Goal: Task Accomplishment & Management: Use online tool/utility

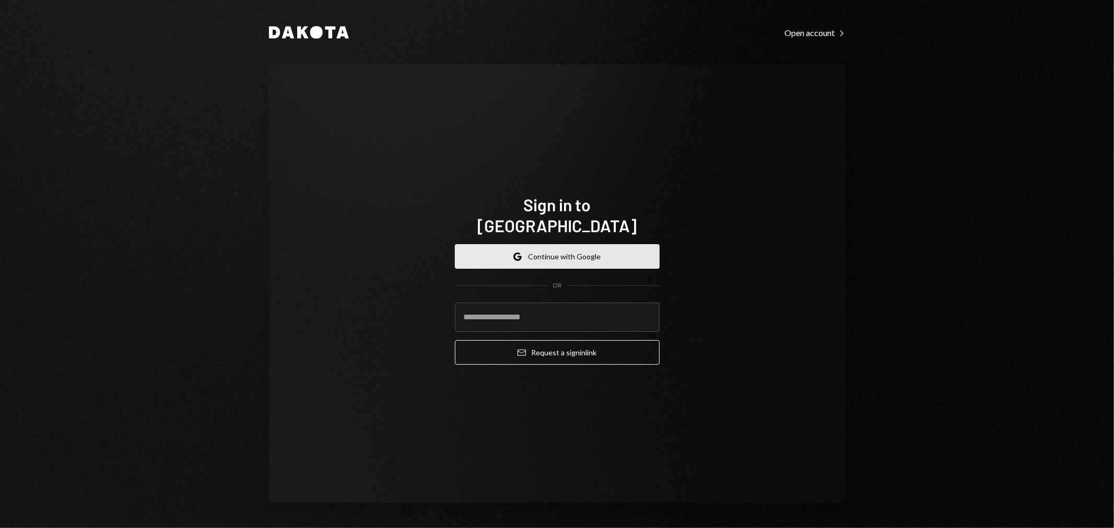
click at [559, 249] on button "Google Continue with Google" at bounding box center [557, 256] width 205 height 25
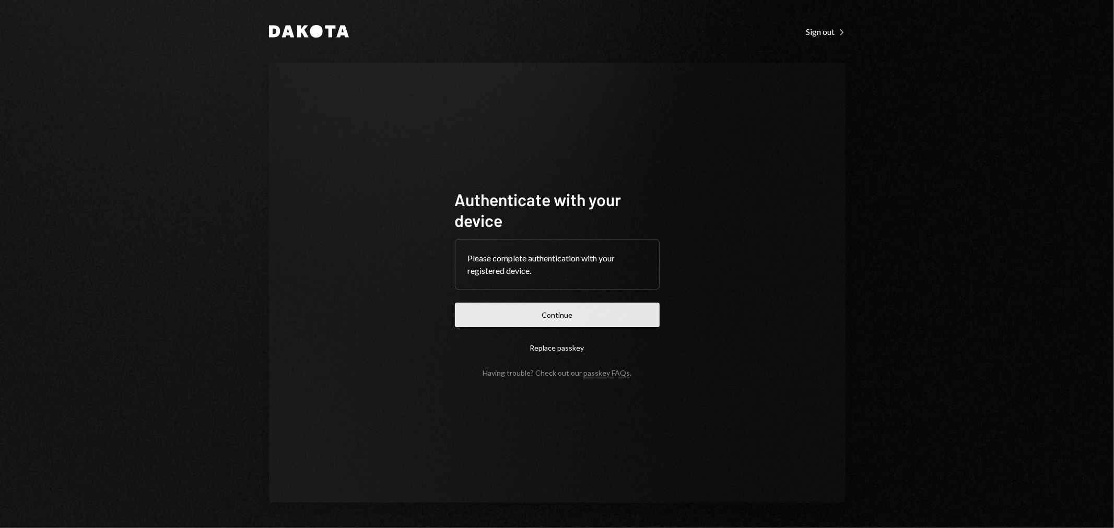
click at [599, 308] on button "Continue" at bounding box center [557, 315] width 205 height 25
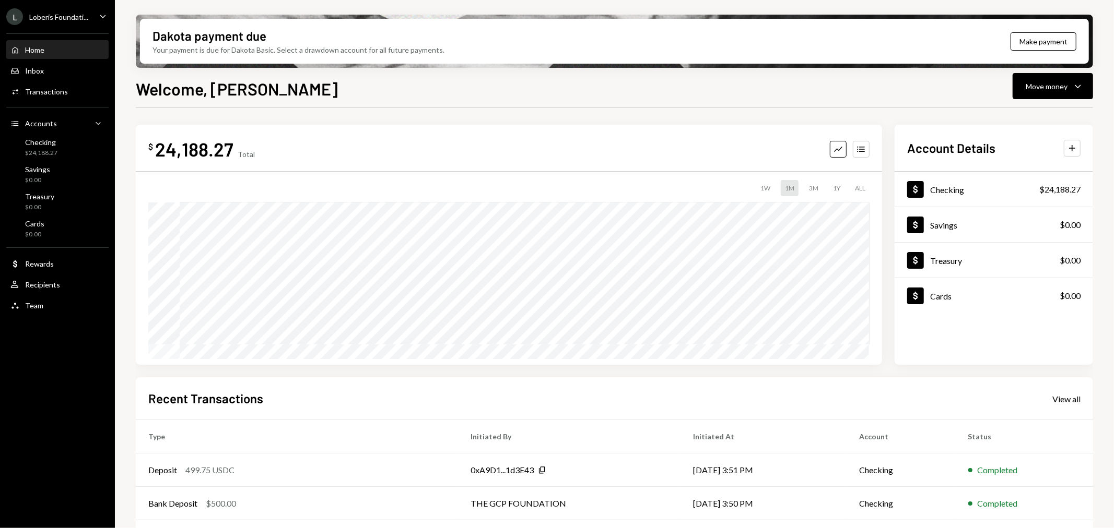
click at [70, 20] on div "Loberis Foundati..." at bounding box center [58, 17] width 59 height 9
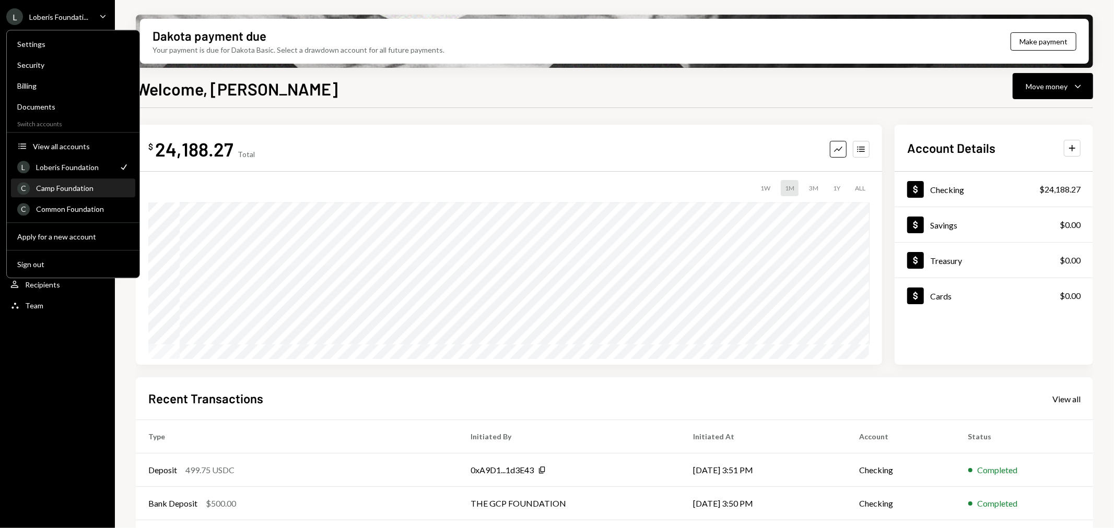
click at [81, 182] on div "C Camp Foundation" at bounding box center [73, 189] width 112 height 18
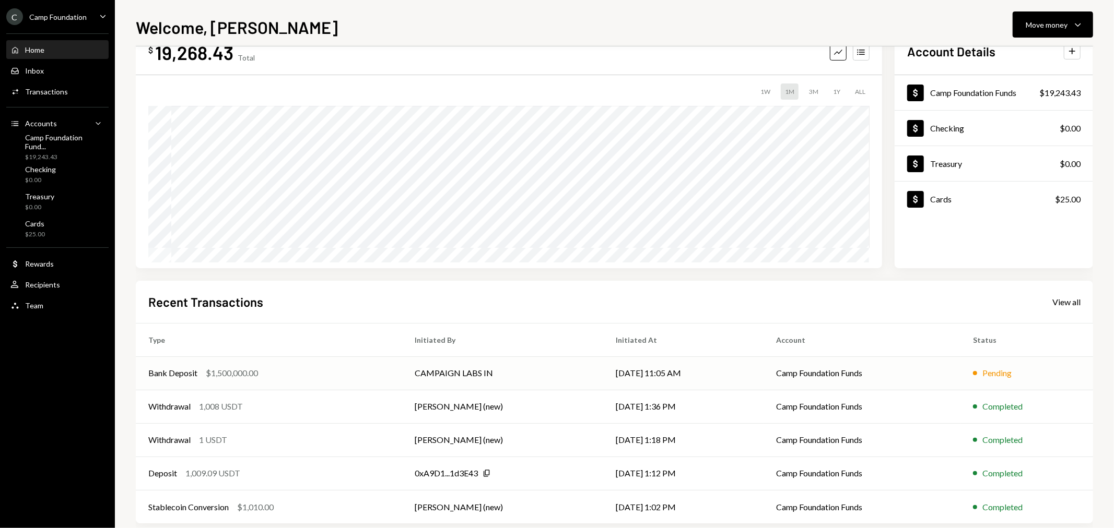
scroll to position [51, 0]
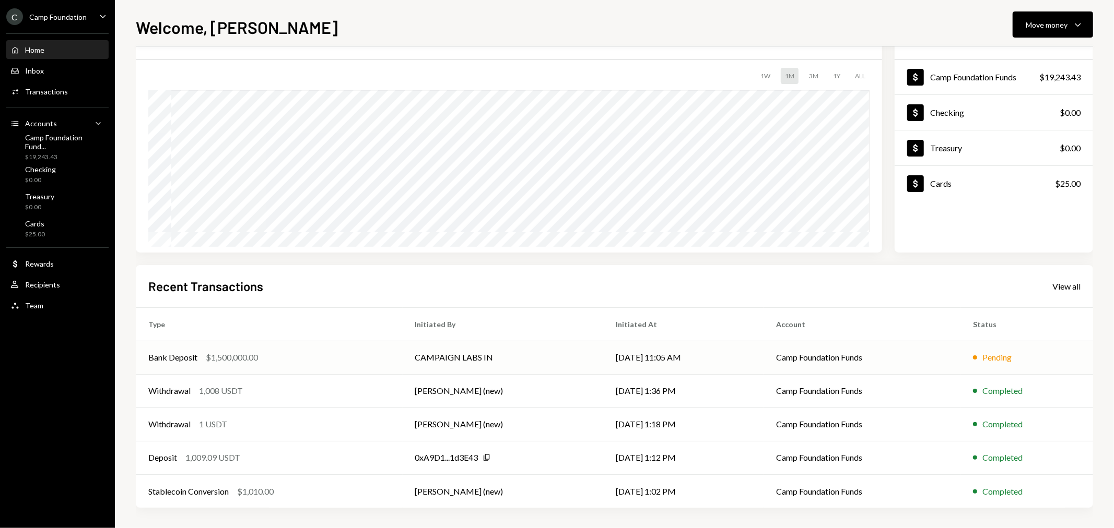
click at [210, 358] on div "$1,500,000.00" at bounding box center [232, 357] width 52 height 13
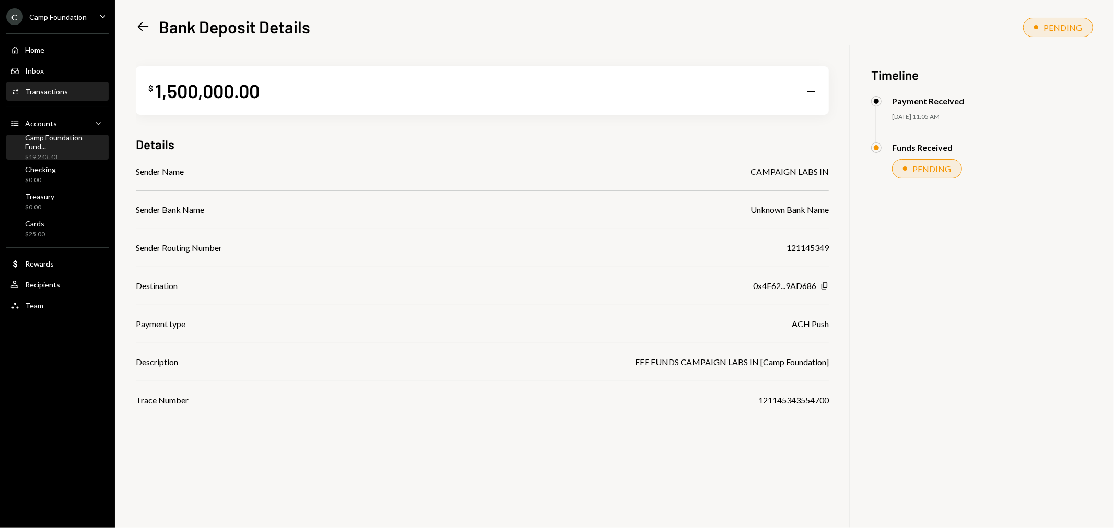
click at [86, 153] on div "$19,243.43" at bounding box center [64, 157] width 79 height 9
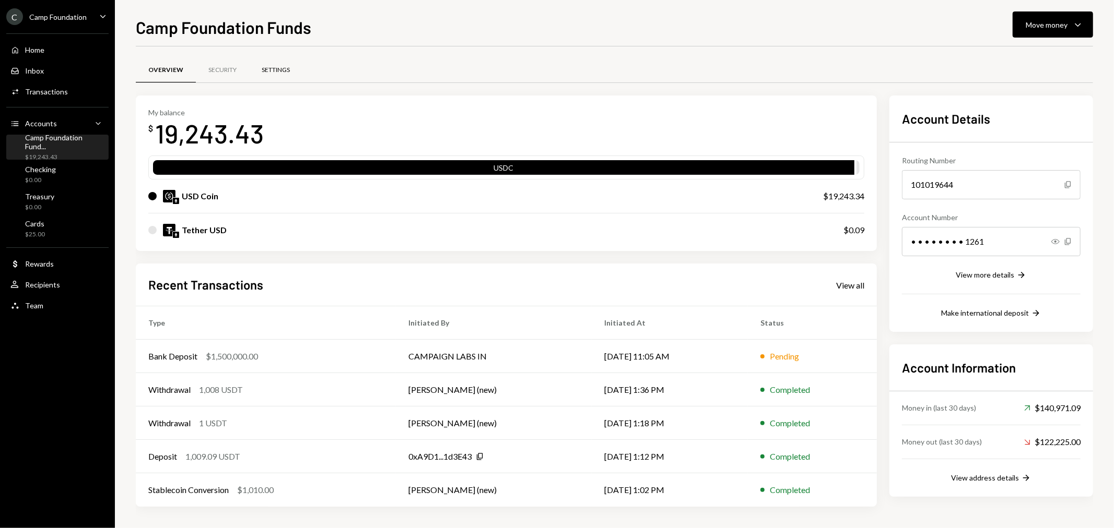
click at [276, 68] on div "Settings" at bounding box center [276, 70] width 28 height 9
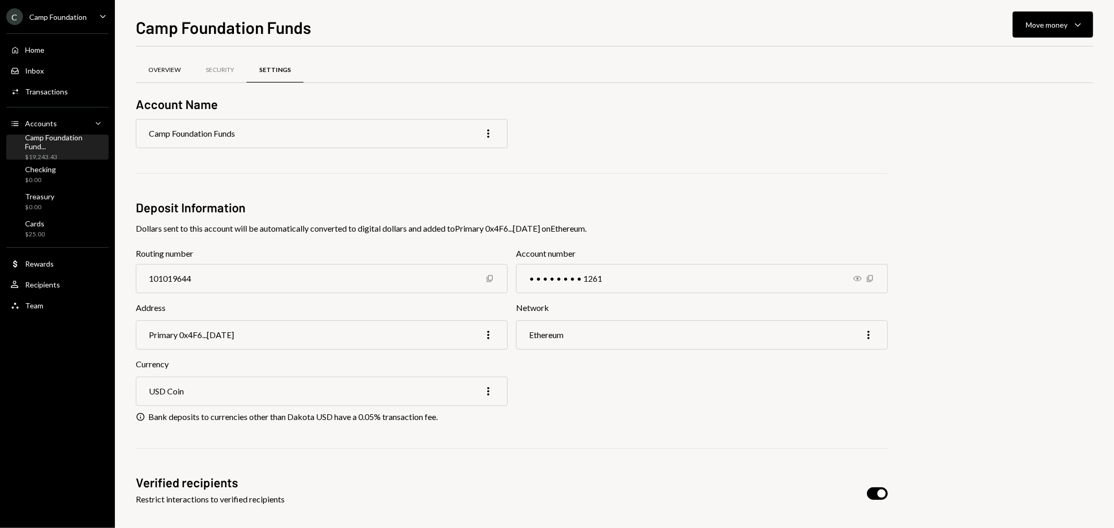
click at [157, 66] on div "Overview" at bounding box center [164, 70] width 32 height 9
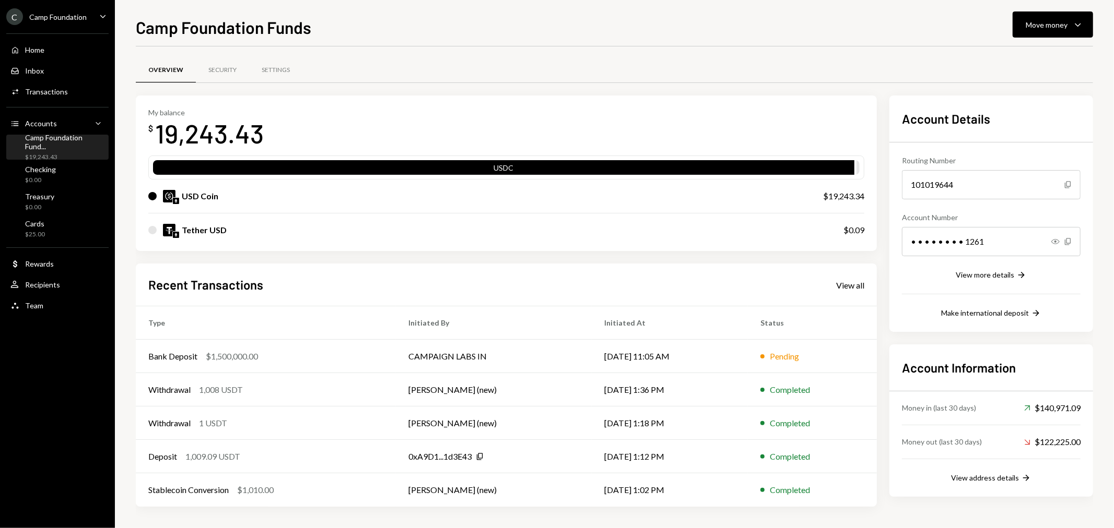
click at [99, 19] on icon "Caret Down" at bounding box center [102, 15] width 11 height 11
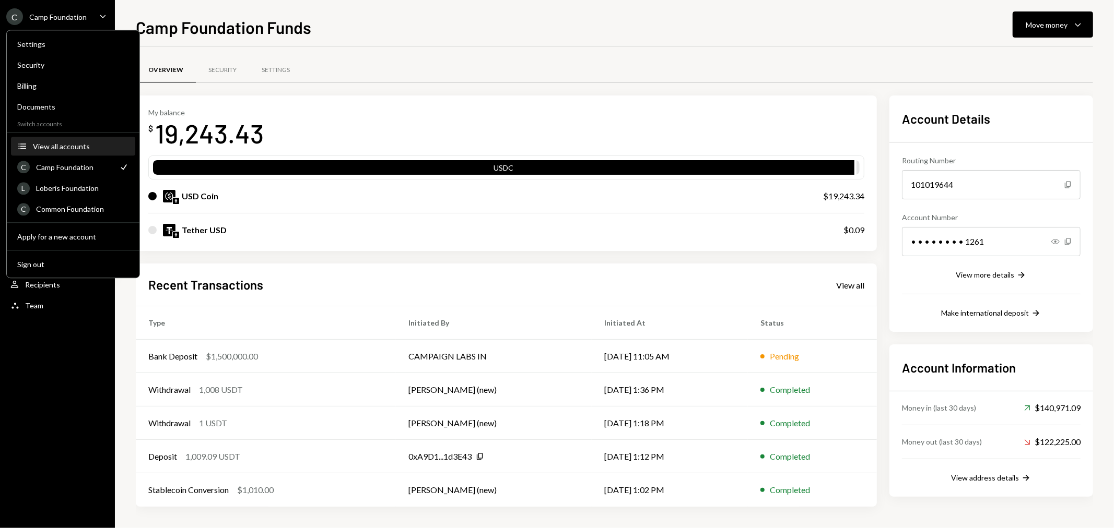
click at [63, 148] on div "View all accounts" at bounding box center [81, 146] width 96 height 9
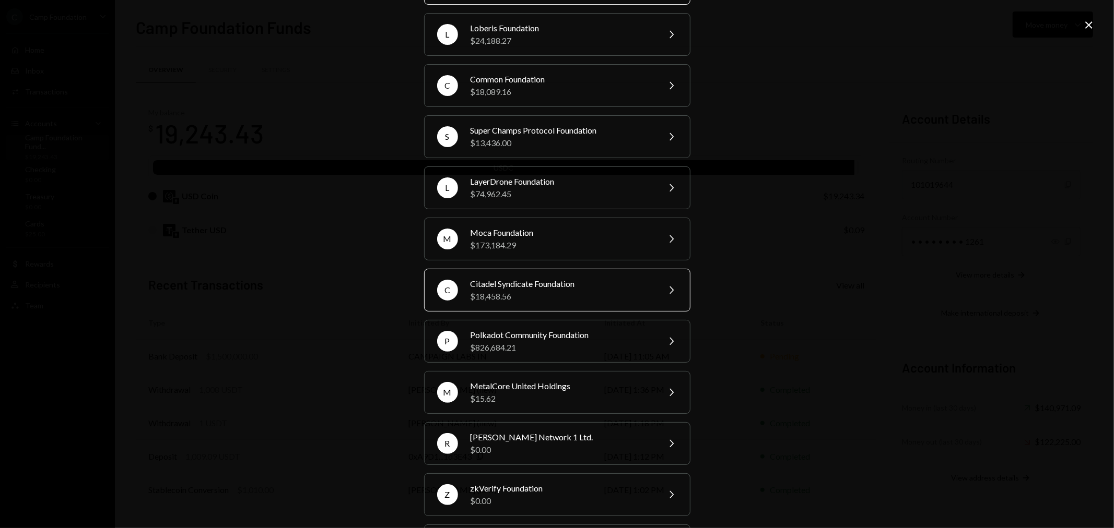
scroll to position [174, 0]
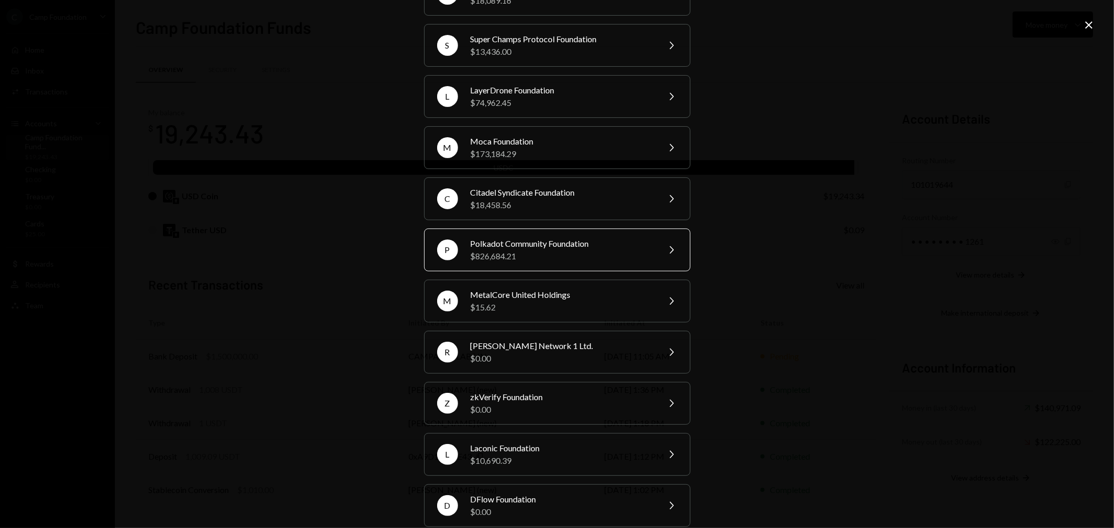
click at [568, 253] on div "$826,684.21" at bounding box center [562, 256] width 182 height 13
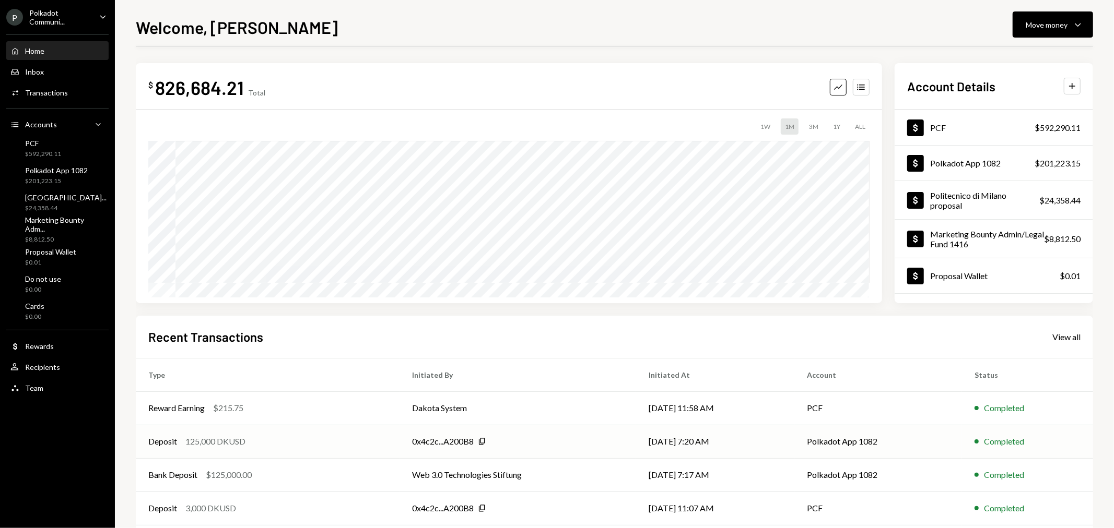
scroll to position [51, 0]
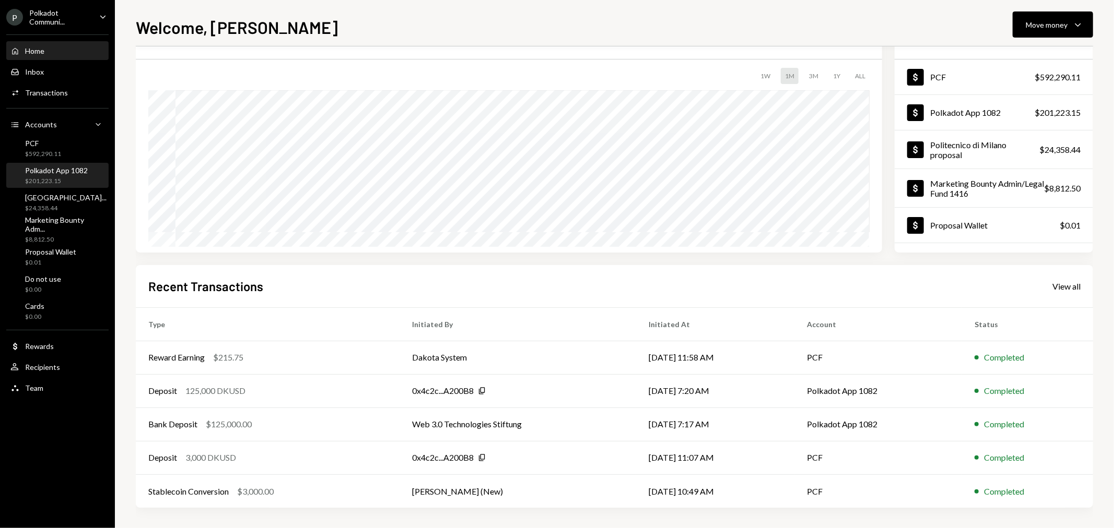
click at [61, 168] on div "Polkadot App 1082" at bounding box center [56, 170] width 63 height 9
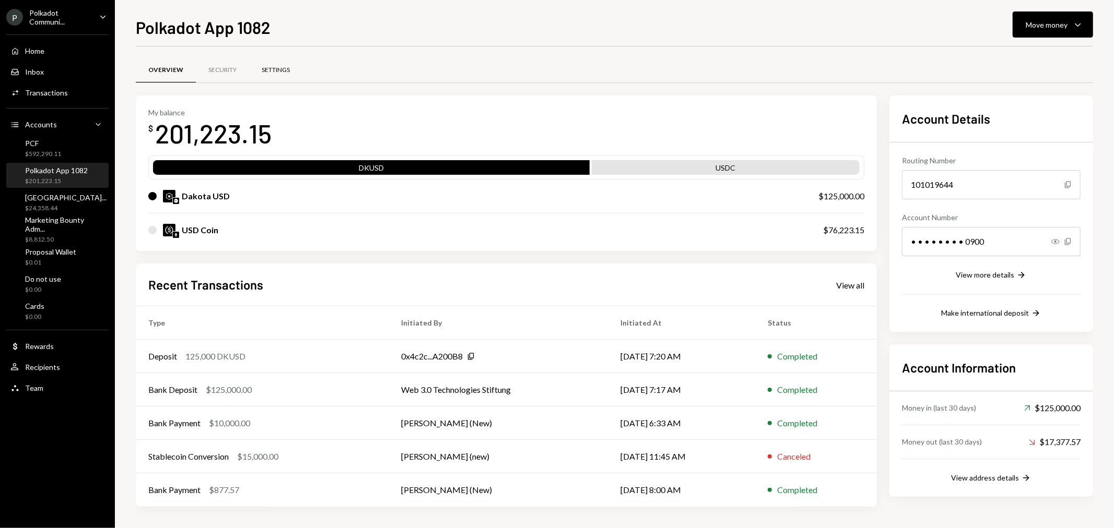
click at [271, 70] on div "Settings" at bounding box center [276, 70] width 28 height 9
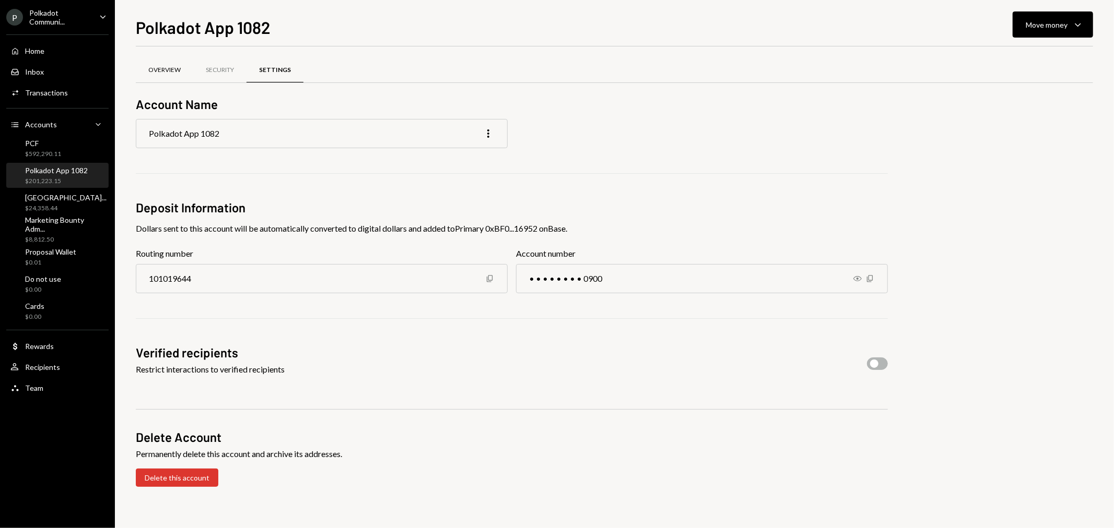
click at [173, 69] on div "Overview" at bounding box center [164, 70] width 32 height 9
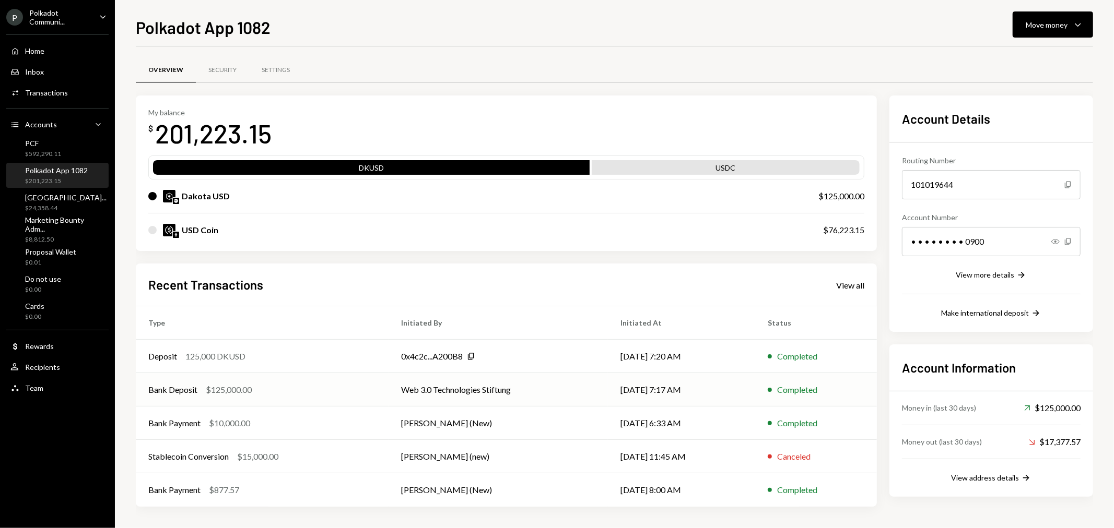
click at [210, 387] on div "$125,000.00" at bounding box center [229, 390] width 46 height 13
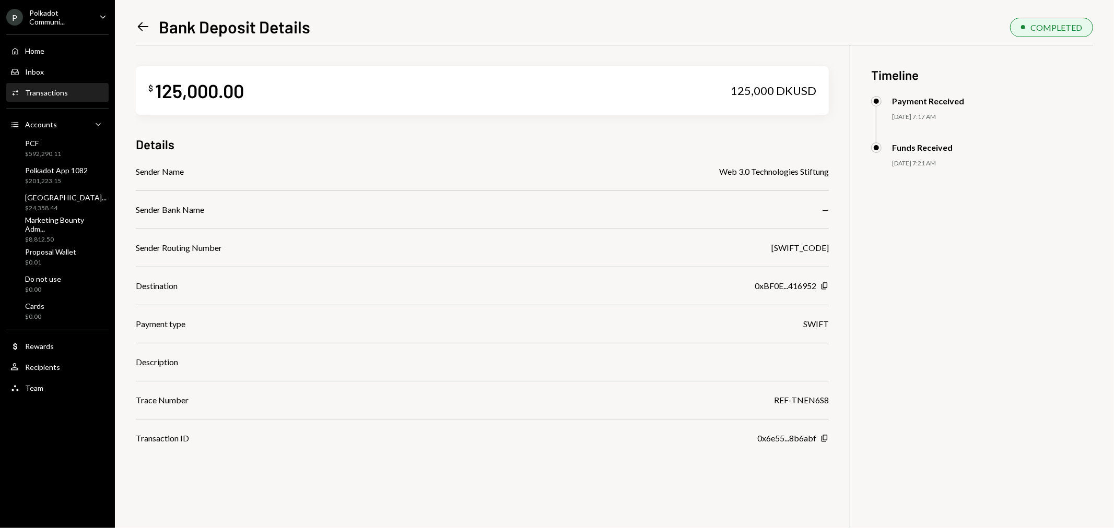
click at [139, 27] on icon at bounding box center [143, 26] width 11 height 9
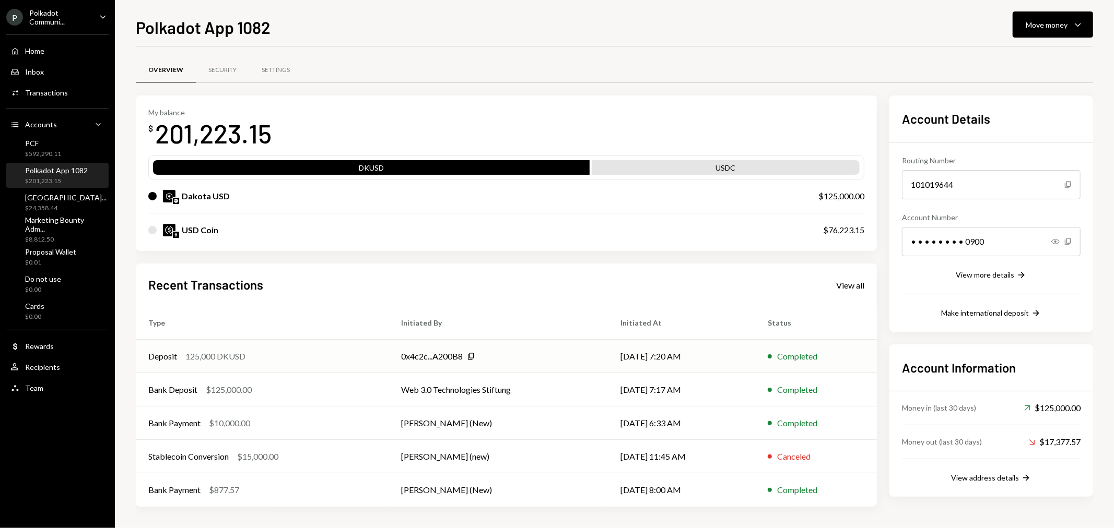
click at [162, 353] on div "Deposit" at bounding box center [162, 356] width 29 height 13
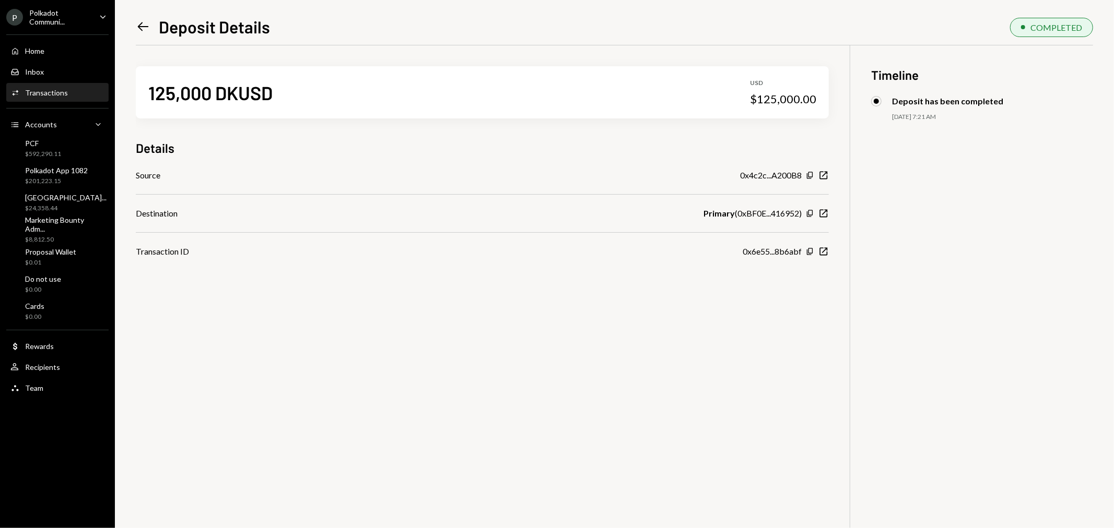
click at [138, 21] on icon "Left Arrow" at bounding box center [143, 26] width 15 height 15
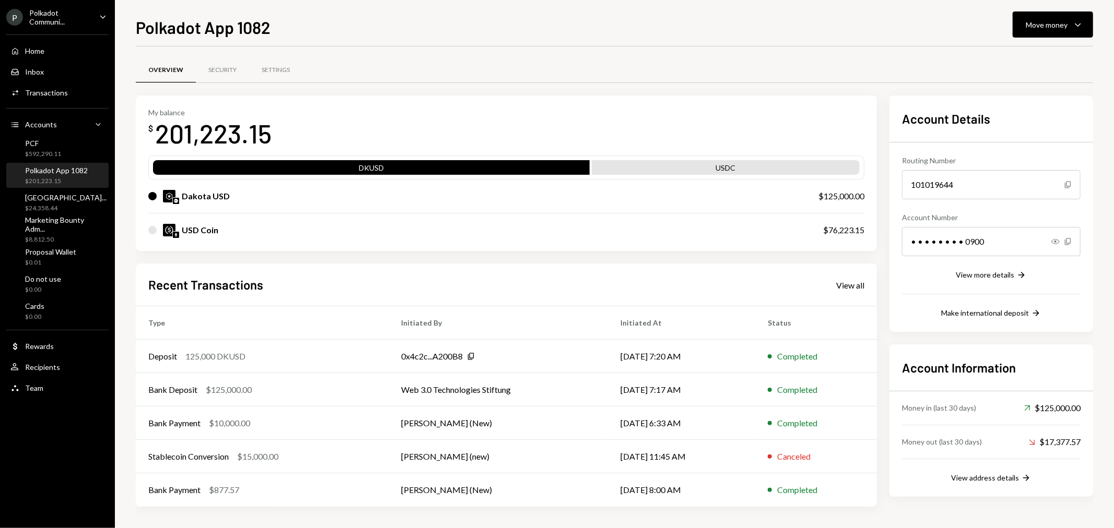
click at [104, 16] on icon "Main" at bounding box center [102, 16] width 5 height 3
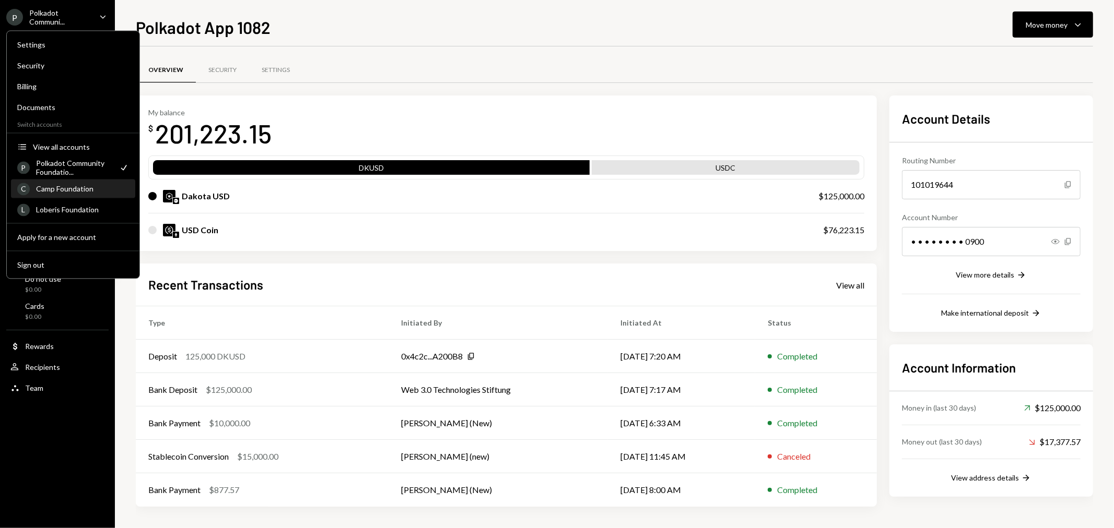
click at [70, 186] on div "Camp Foundation" at bounding box center [82, 188] width 93 height 9
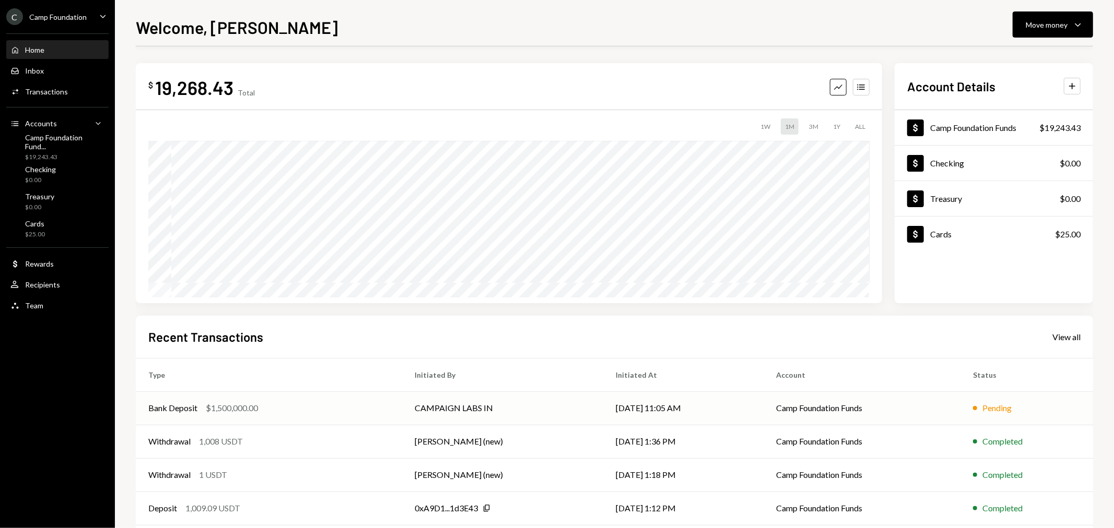
scroll to position [51, 0]
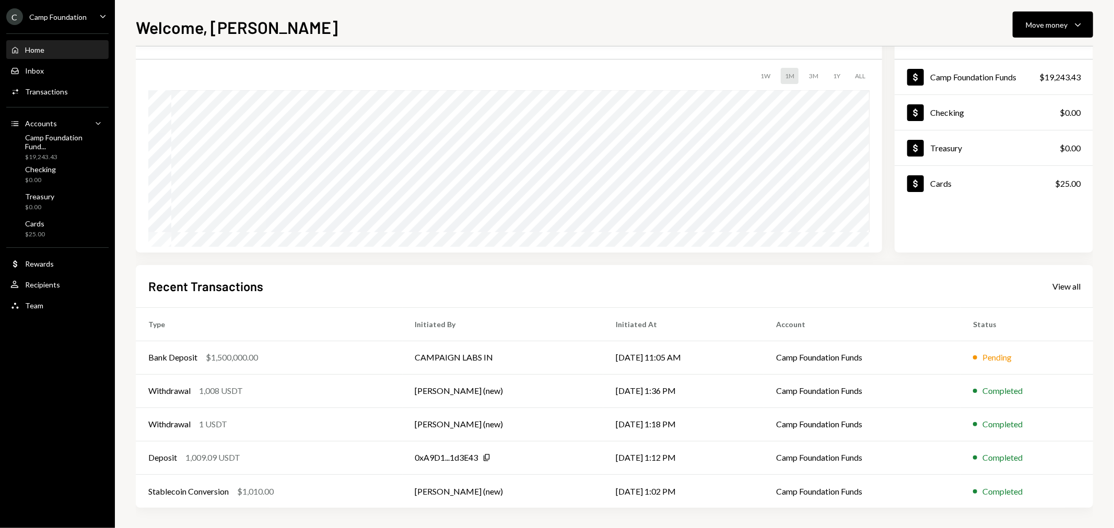
click at [68, 18] on div "Camp Foundation" at bounding box center [57, 17] width 57 height 9
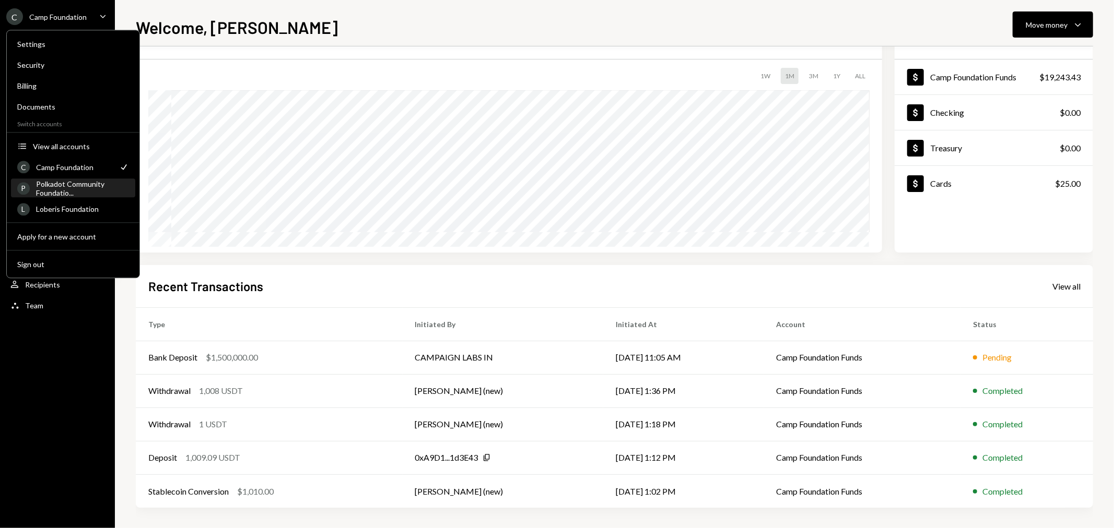
click at [69, 185] on div "Polkadot Community Foundatio..." at bounding box center [82, 189] width 93 height 18
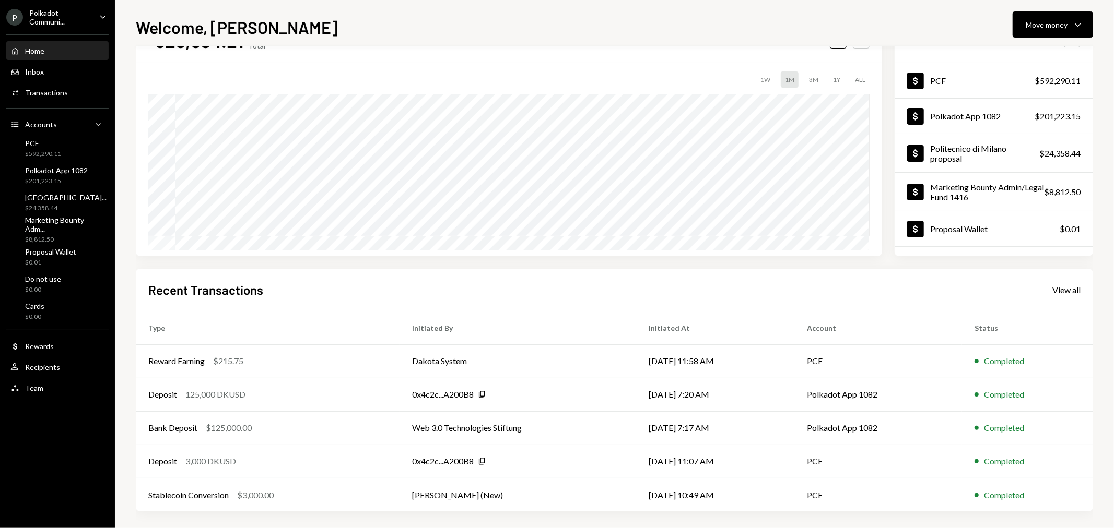
scroll to position [51, 0]
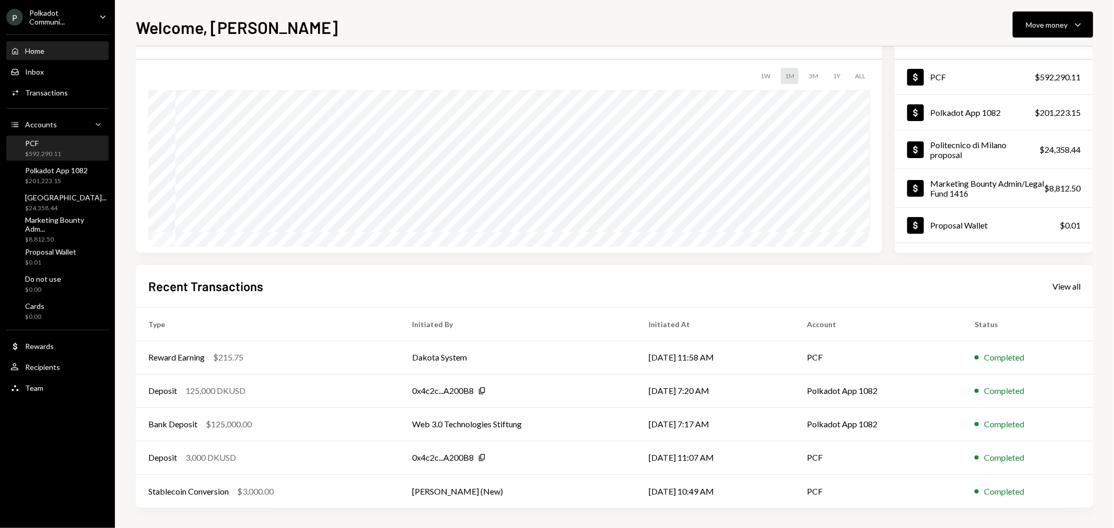
click at [49, 147] on div "PCF" at bounding box center [43, 143] width 36 height 9
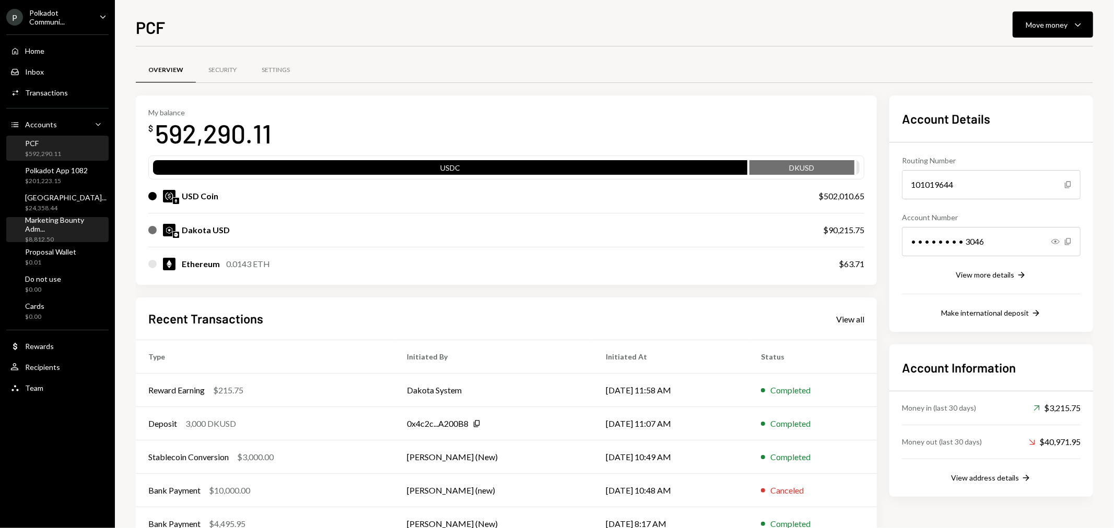
click at [68, 236] on div "$8,812.50" at bounding box center [64, 240] width 79 height 9
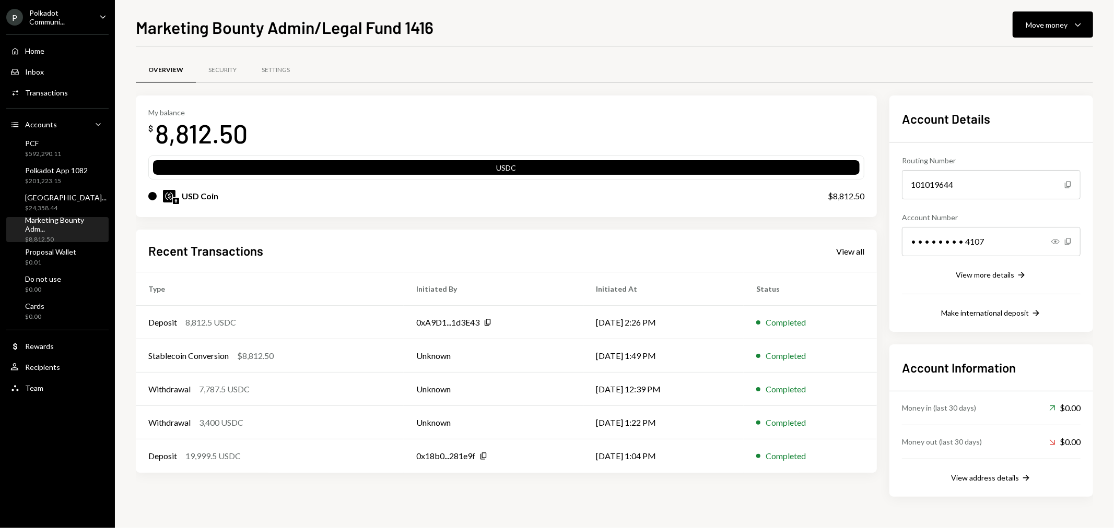
click at [1080, 122] on div "Account Details Routing Number 101019644 Copy Account Number • • • • • • • • 41…" at bounding box center [991, 214] width 204 height 237
drag, startPoint x: 440, startPoint y: 25, endPoint x: 406, endPoint y: 27, distance: 34.0
click at [406, 27] on div "Marketing Bounty Admin/Legal Fund 1416 Move money Caret Down" at bounding box center [614, 26] width 957 height 23
copy h1 "1416"
click at [65, 228] on div "Marketing Bounty Adm... $8,812.50" at bounding box center [64, 230] width 79 height 29
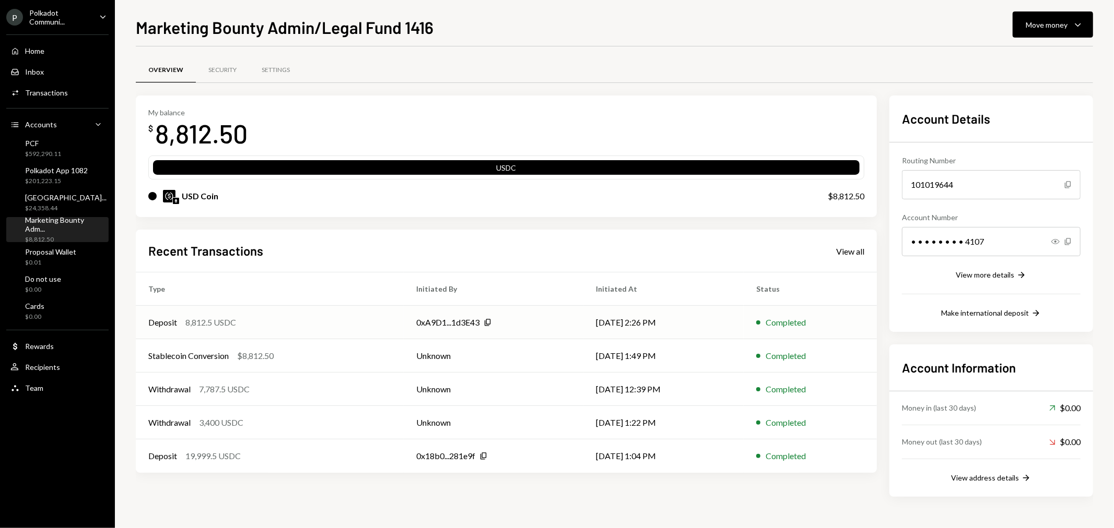
click at [176, 320] on div "Deposit" at bounding box center [162, 322] width 29 height 13
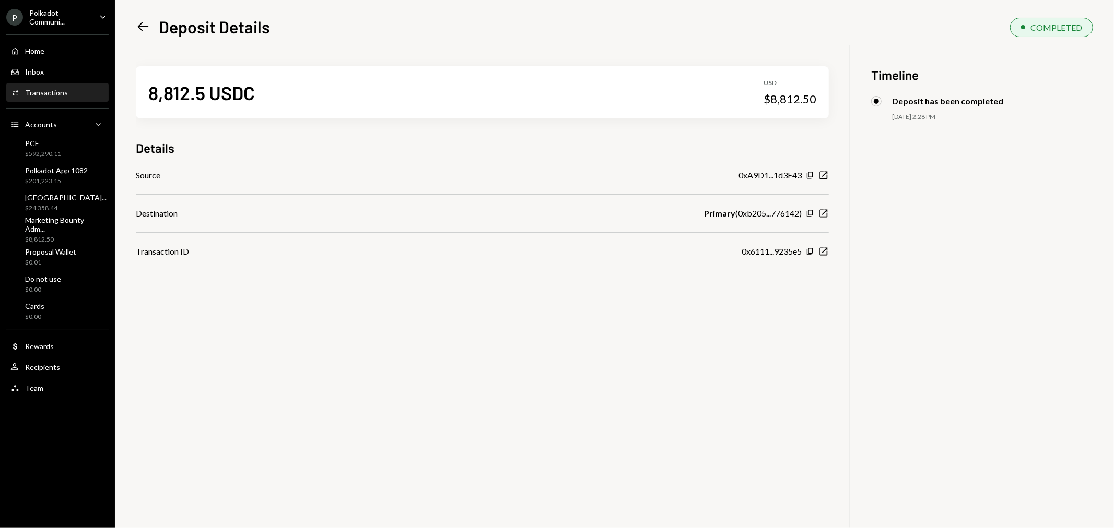
click at [145, 24] on icon "Left Arrow" at bounding box center [143, 26] width 15 height 15
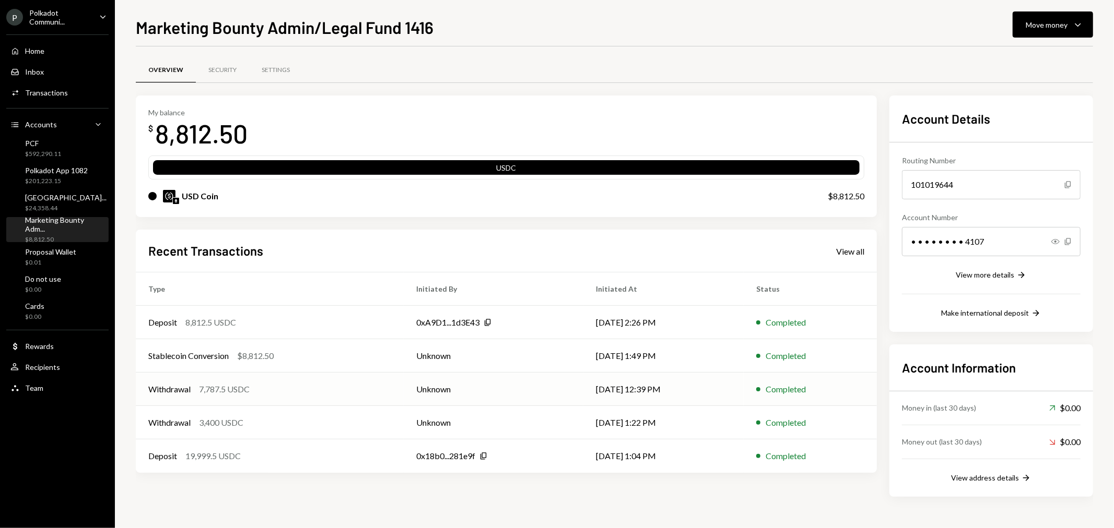
click at [184, 389] on div "Withdrawal" at bounding box center [169, 389] width 42 height 13
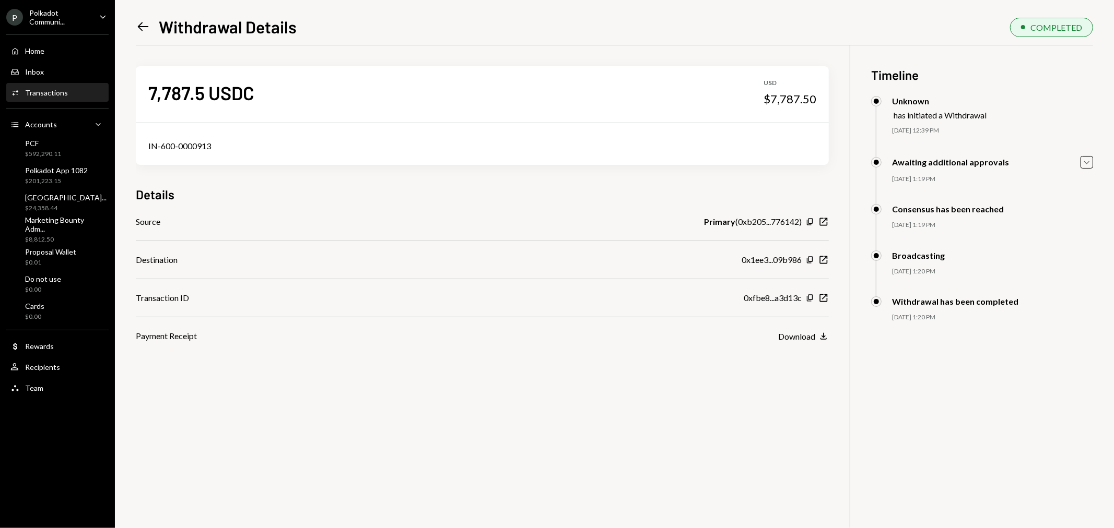
click at [142, 25] on icon "Left Arrow" at bounding box center [143, 26] width 15 height 15
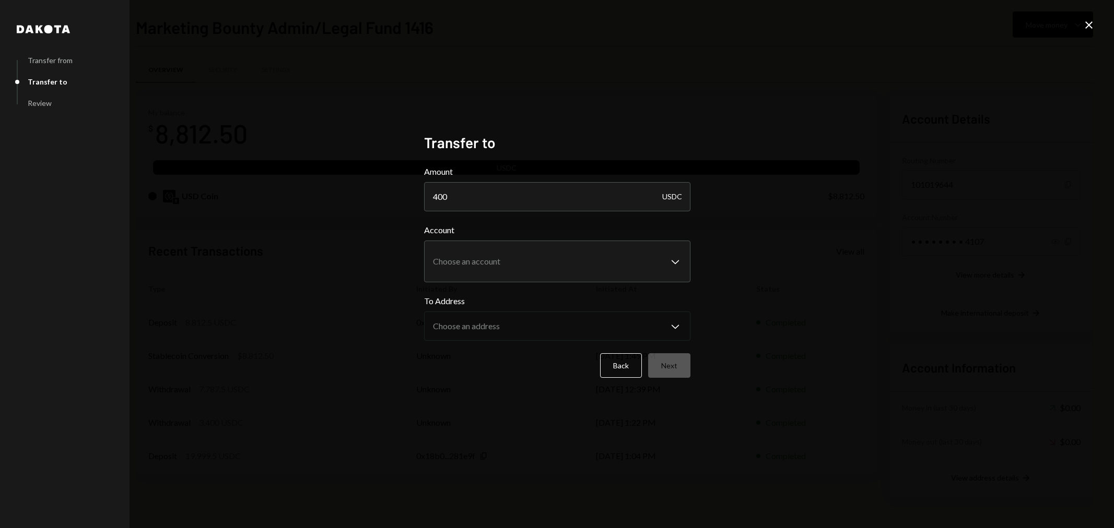
type input "400"
click at [559, 260] on body "P Polkadot Communi... Caret Down Home Home Inbox Inbox Activities Transactions …" at bounding box center [557, 264] width 1114 height 528
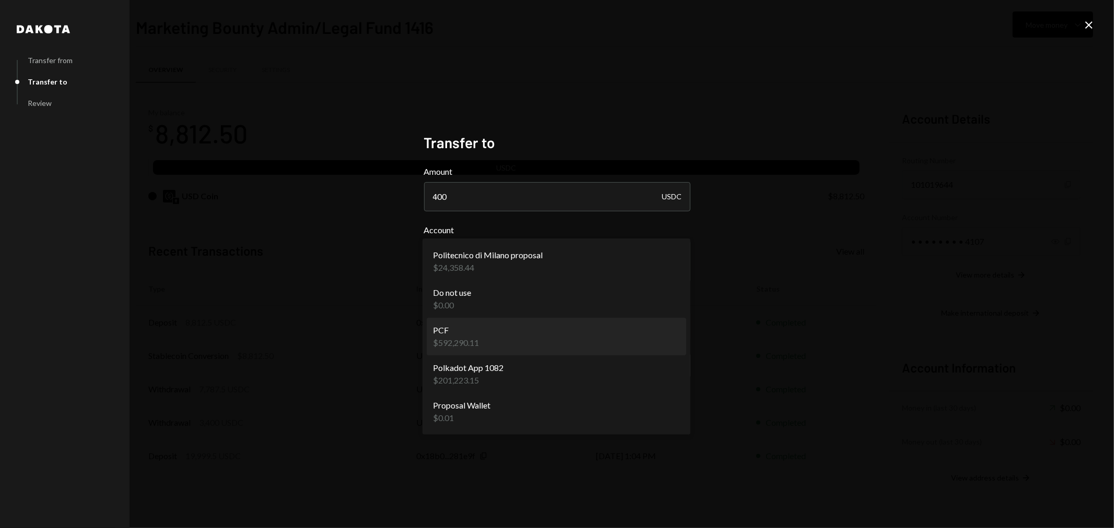
select select "**********"
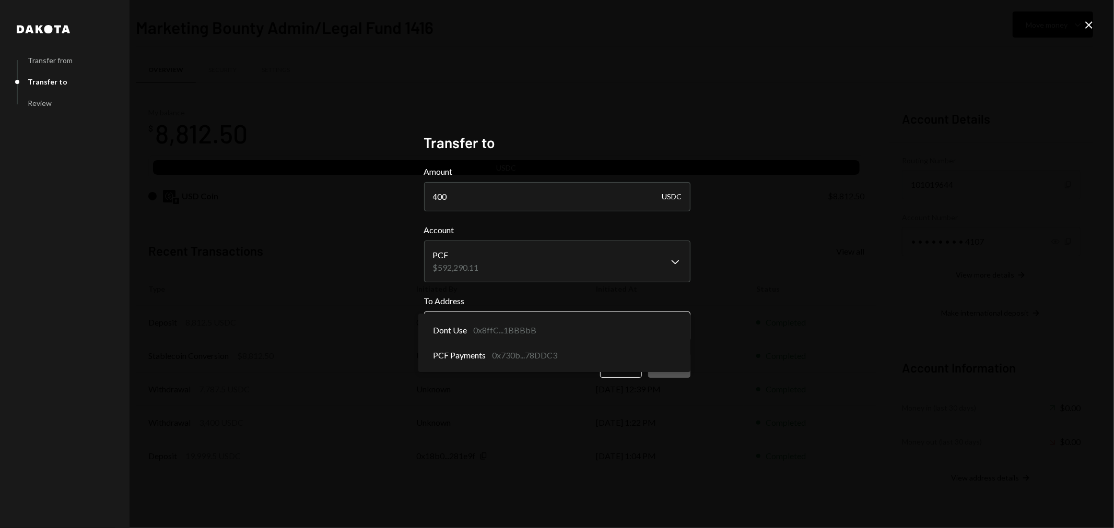
click at [524, 325] on body "P Polkadot Communi... Caret Down Home Home Inbox Inbox Activities Transactions …" at bounding box center [557, 264] width 1114 height 528
select select "**********"
click at [675, 367] on button "Next" at bounding box center [669, 366] width 42 height 25
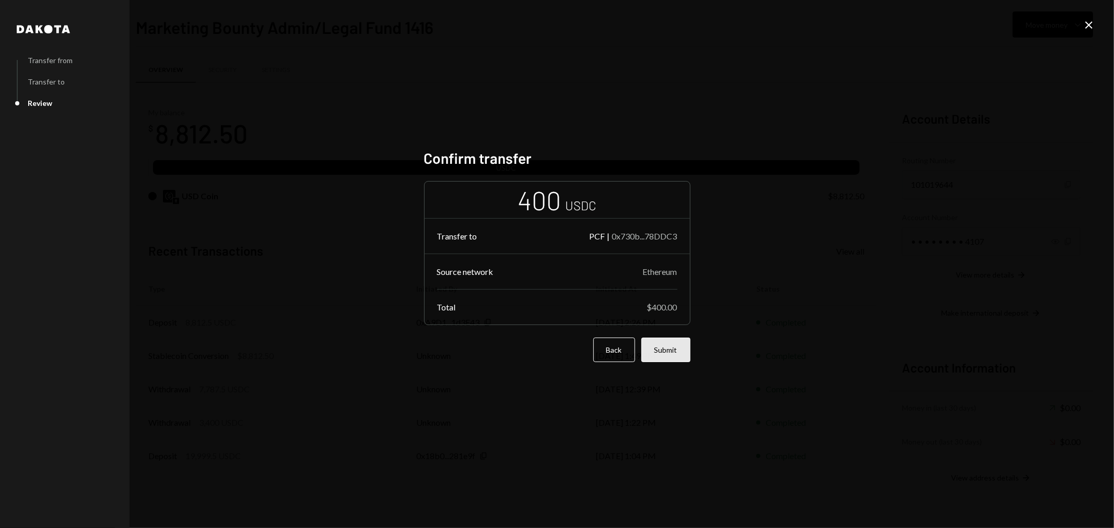
click at [683, 351] on button "Submit" at bounding box center [665, 350] width 49 height 25
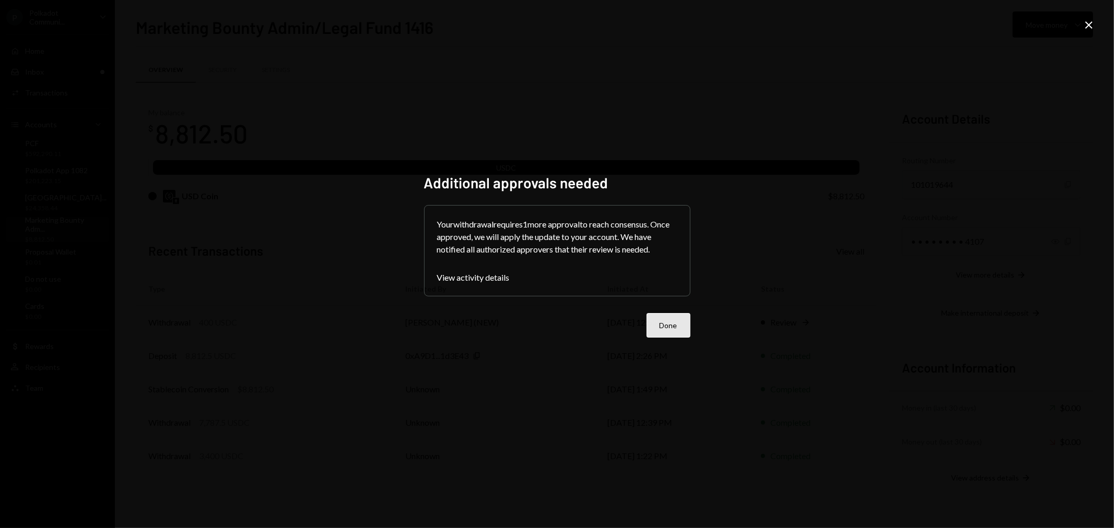
click at [663, 325] on button "Done" at bounding box center [668, 325] width 44 height 25
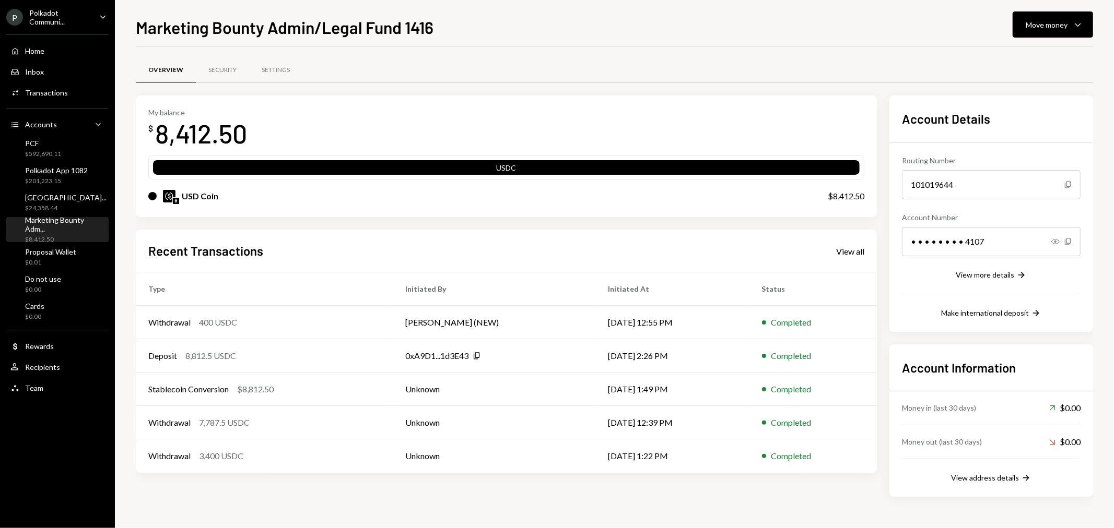
click at [107, 13] on icon "Caret Down" at bounding box center [102, 16] width 11 height 11
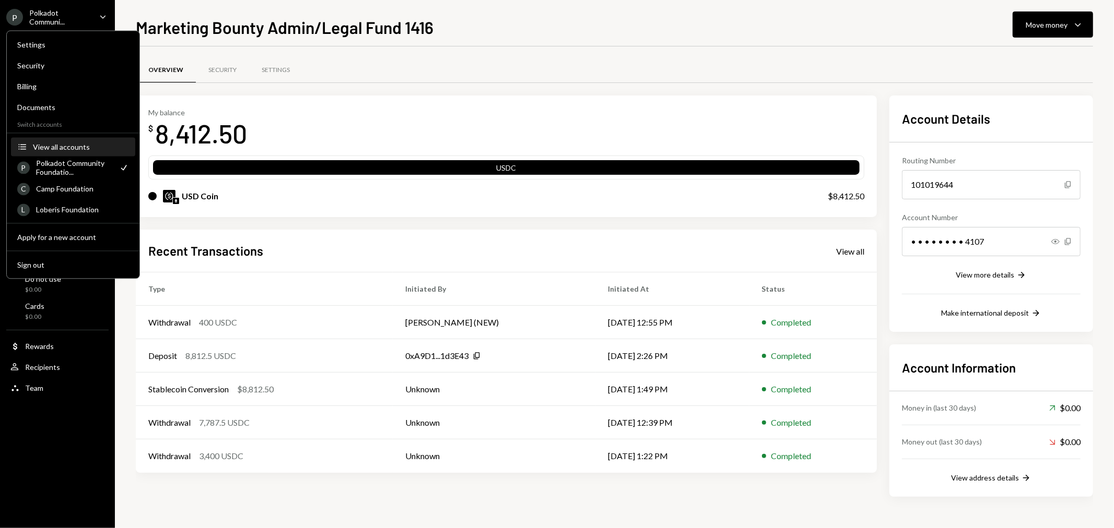
click at [72, 148] on div "View all accounts" at bounding box center [81, 147] width 96 height 9
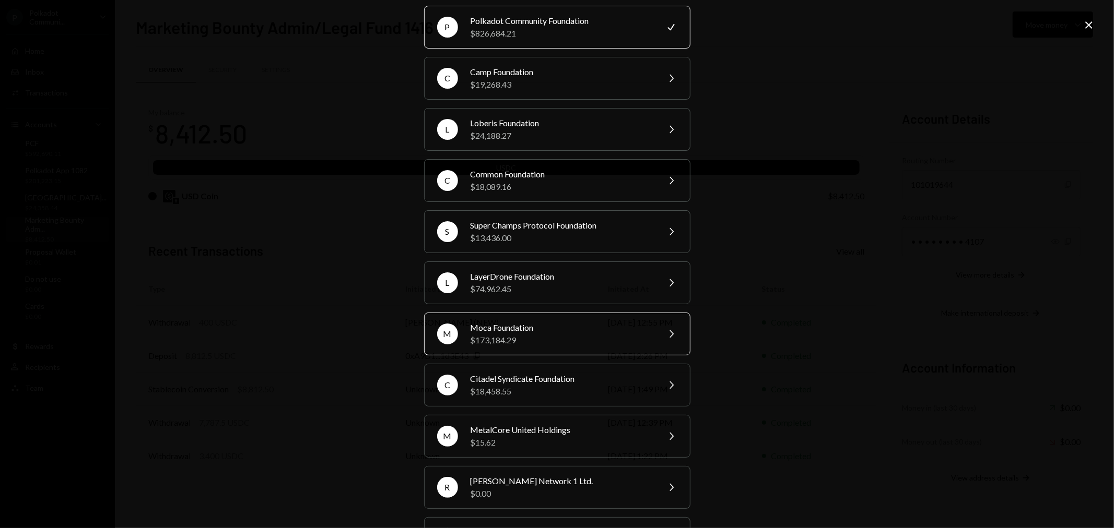
scroll to position [58, 0]
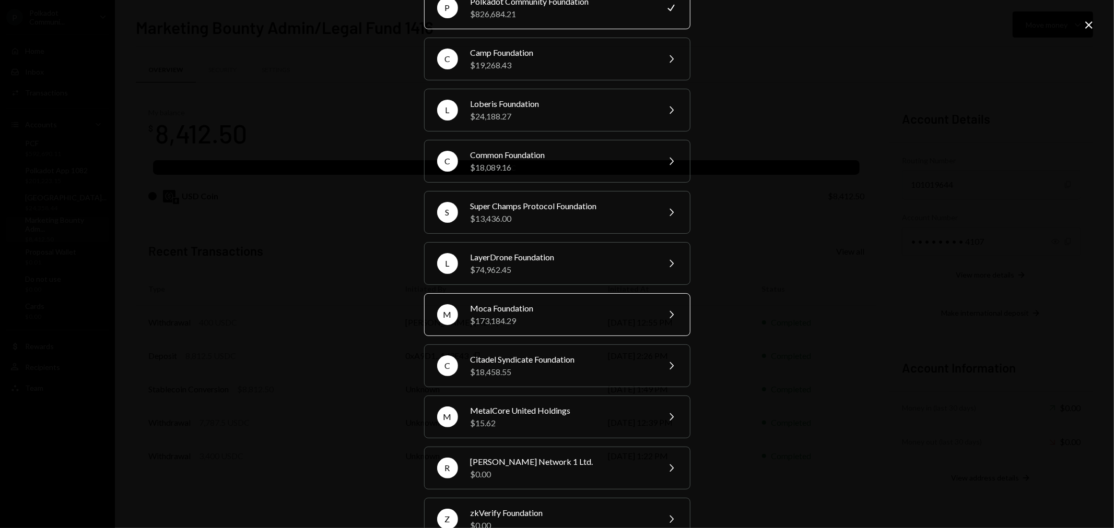
click at [550, 325] on div "$173,184.29" at bounding box center [562, 321] width 182 height 13
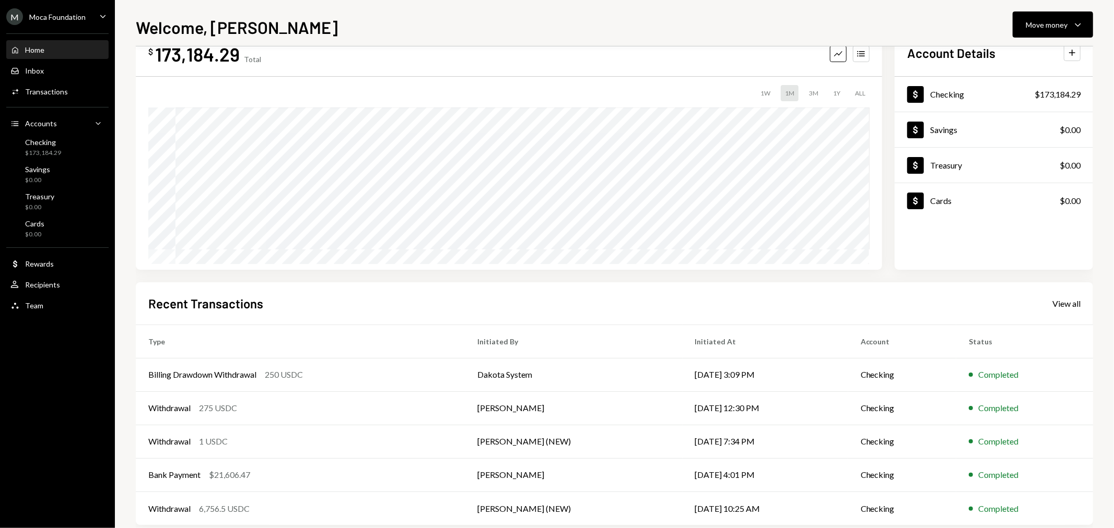
scroll to position [51, 0]
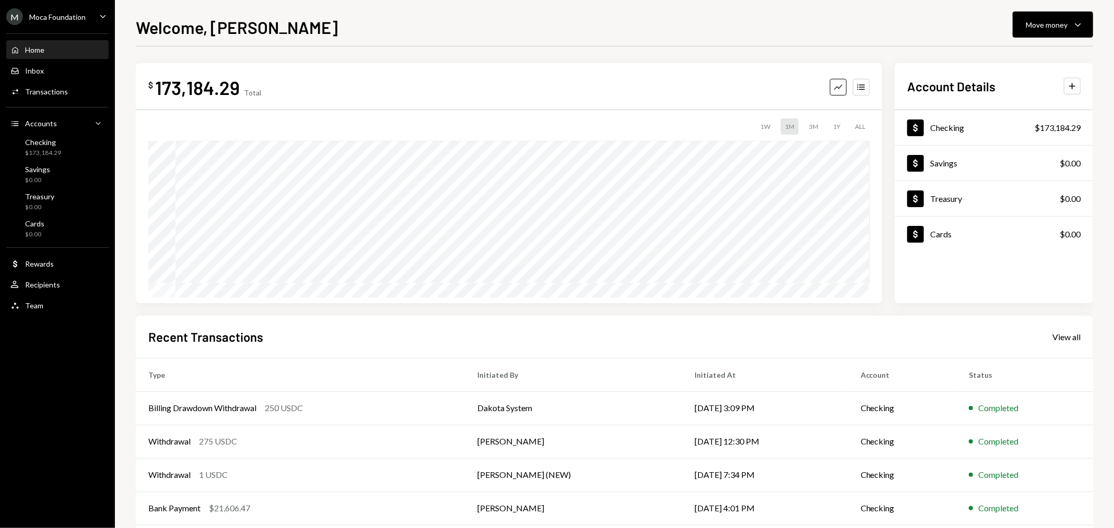
click at [102, 13] on icon "Caret Down" at bounding box center [102, 15] width 11 height 11
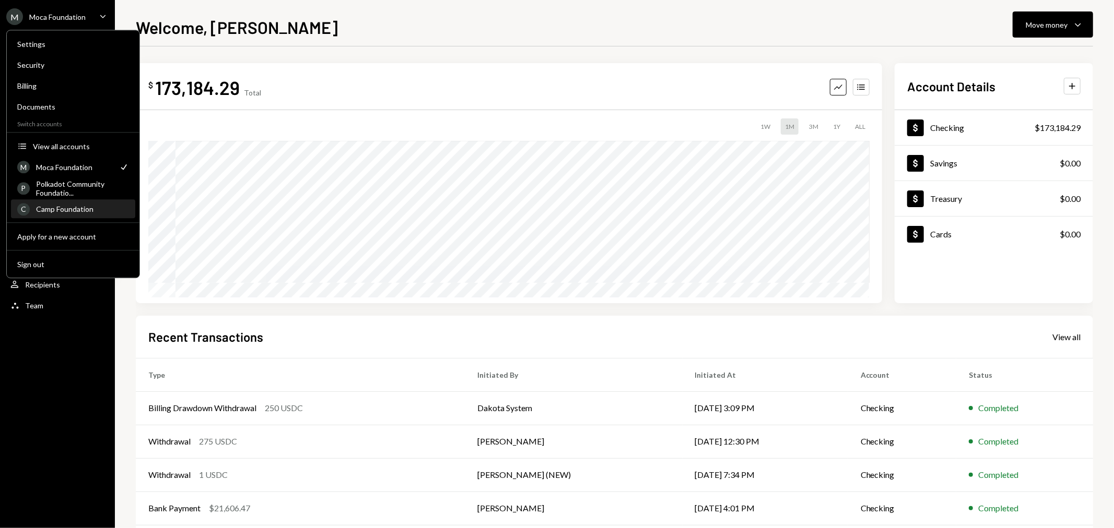
click at [81, 205] on div "Camp Foundation" at bounding box center [82, 209] width 93 height 9
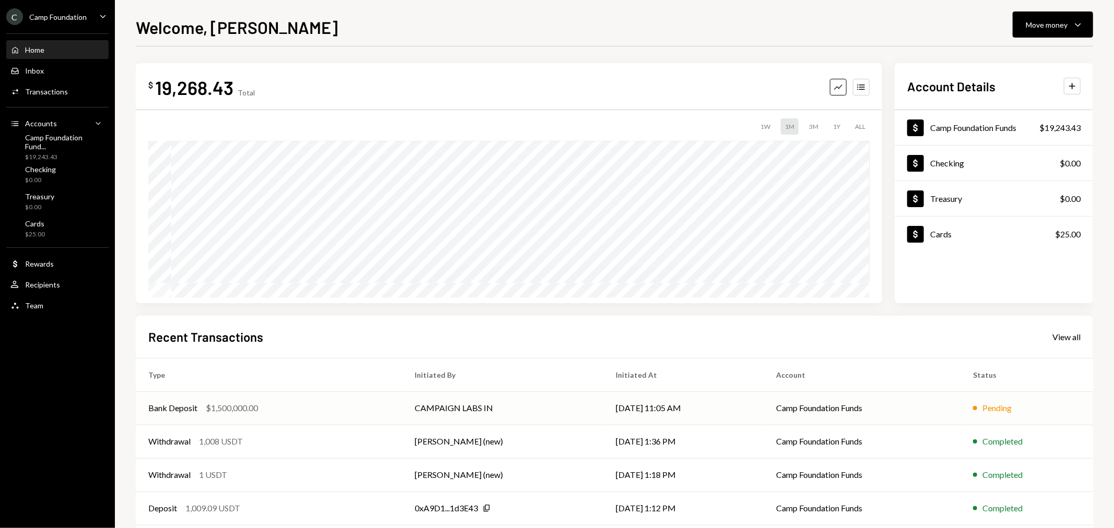
click at [219, 406] on div "$1,500,000.00" at bounding box center [232, 408] width 52 height 13
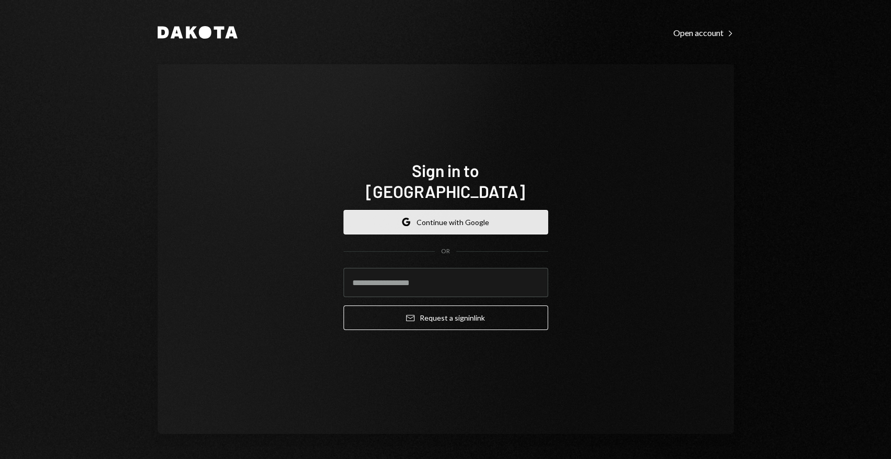
click at [446, 216] on button "Google Continue with Google" at bounding box center [446, 222] width 205 height 25
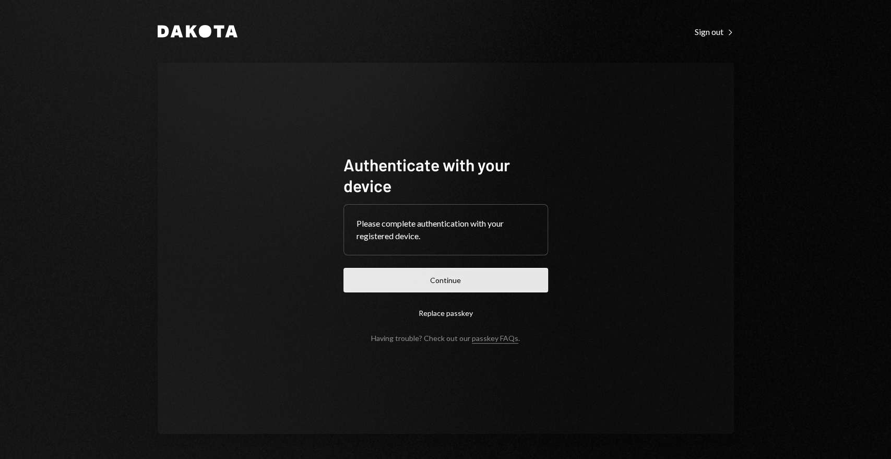
click at [461, 285] on button "Continue" at bounding box center [446, 280] width 205 height 25
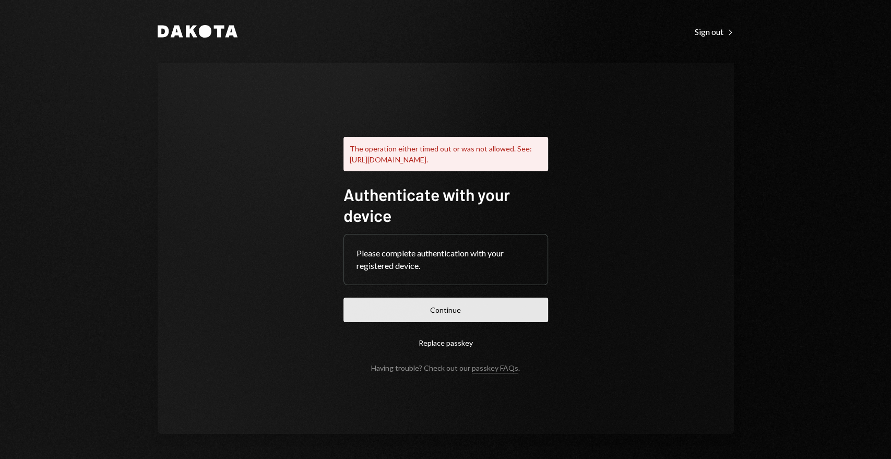
click at [457, 313] on button "Continue" at bounding box center [446, 310] width 205 height 25
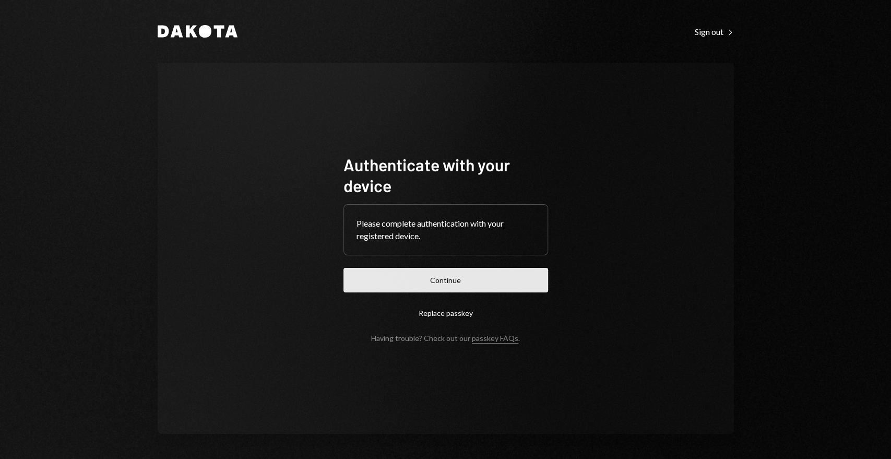
click at [460, 275] on button "Continue" at bounding box center [446, 280] width 205 height 25
